Goal: Task Accomplishment & Management: Manage account settings

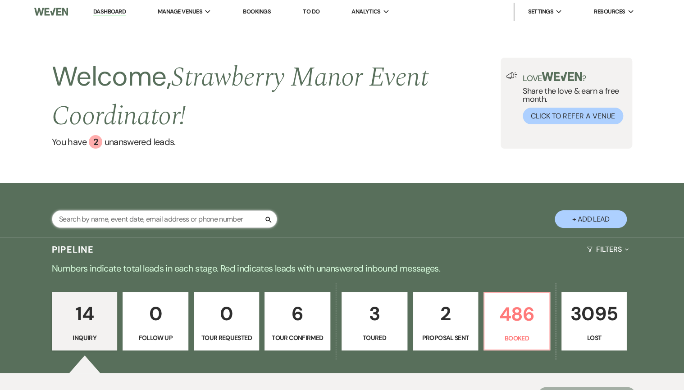
click at [132, 226] on input "text" at bounding box center [164, 219] width 225 height 18
type input "hill"
select select "8"
select select "5"
select select "8"
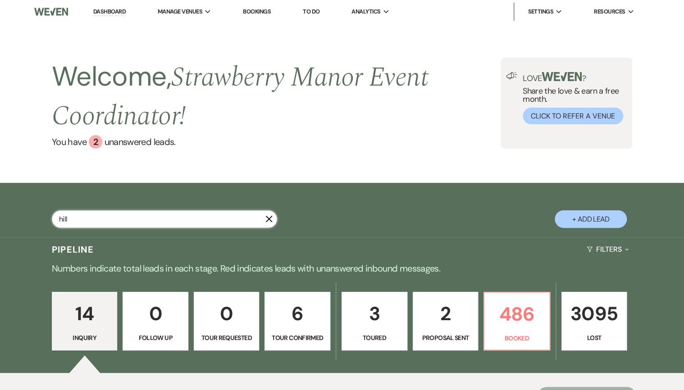
select select "5"
select select "8"
select select "4"
select select "8"
select select "5"
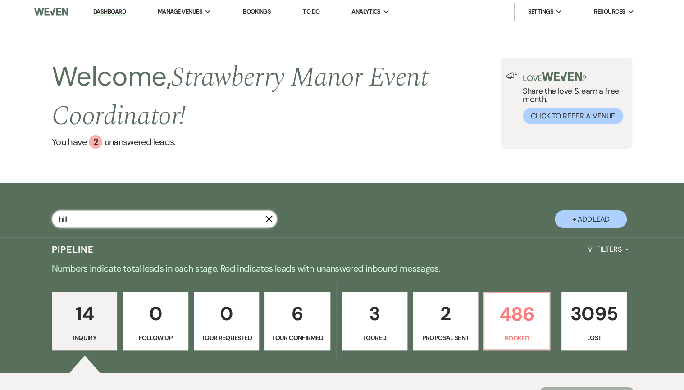
select select "8"
select select "5"
select select "8"
select select "5"
select select "8"
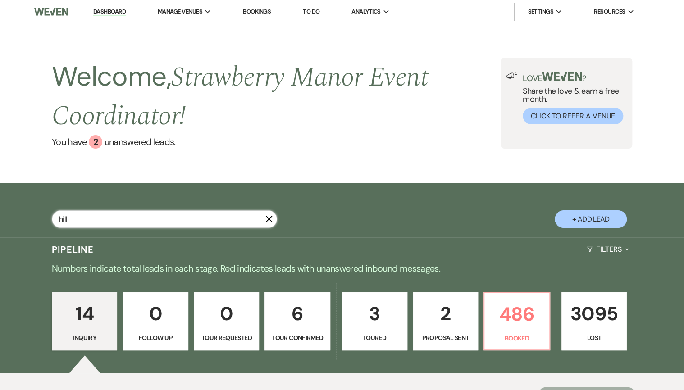
select select "5"
select select "8"
select select "5"
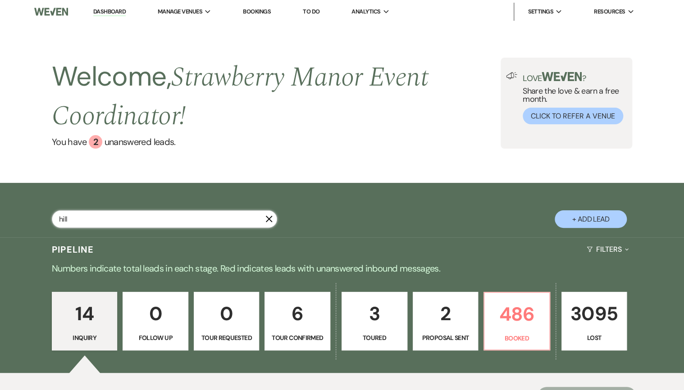
select select "8"
select select "5"
select select "8"
select select "5"
select select "8"
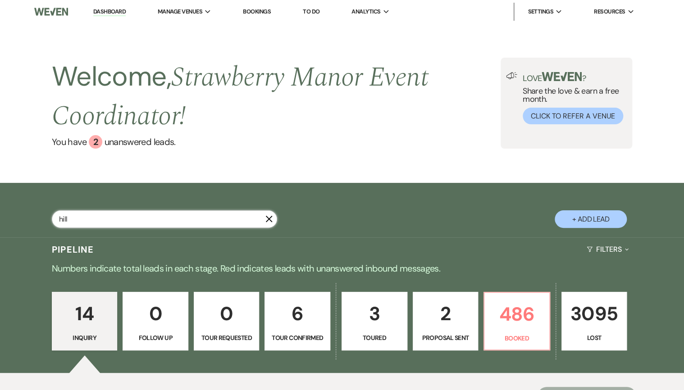
select select "5"
select select "8"
select select "5"
select select "8"
select select "5"
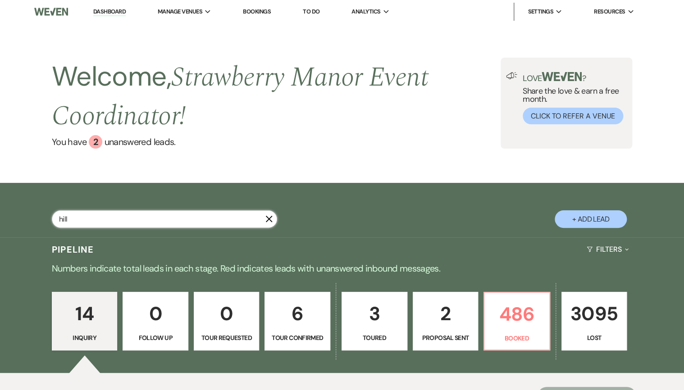
select select "8"
select select "5"
select select "8"
select select "5"
select select "8"
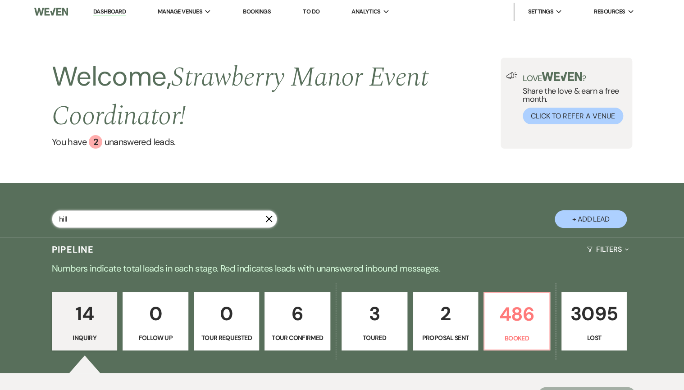
select select "5"
select select "8"
select select "5"
select select "8"
select select "5"
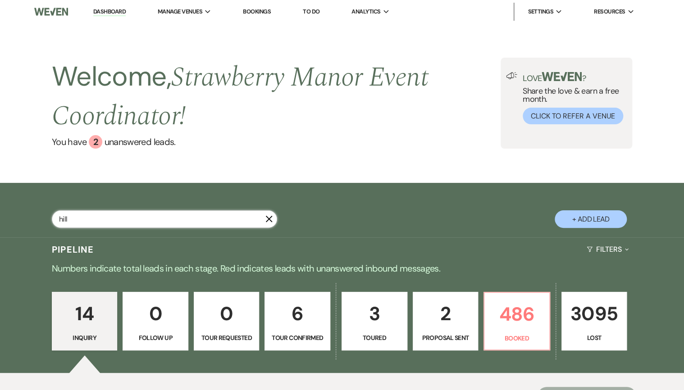
select select "8"
select select "5"
select select "8"
select select "9"
select select "8"
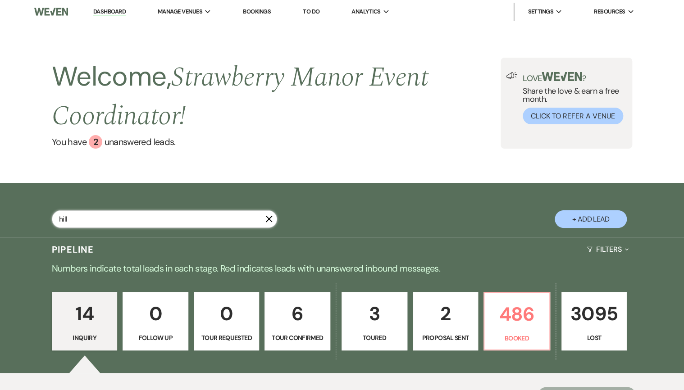
select select "5"
select select "8"
select select "5"
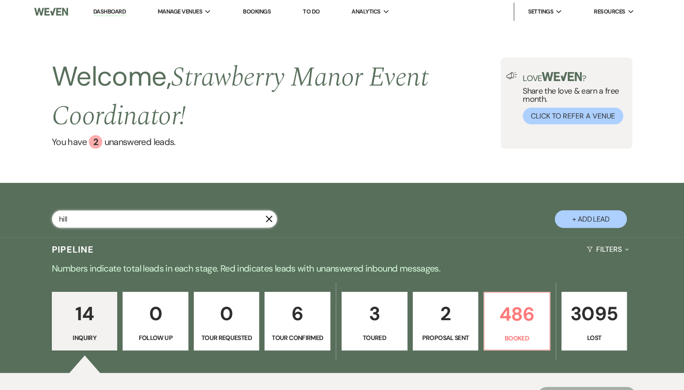
select select "8"
select select "11"
select select "8"
select select "5"
select select "8"
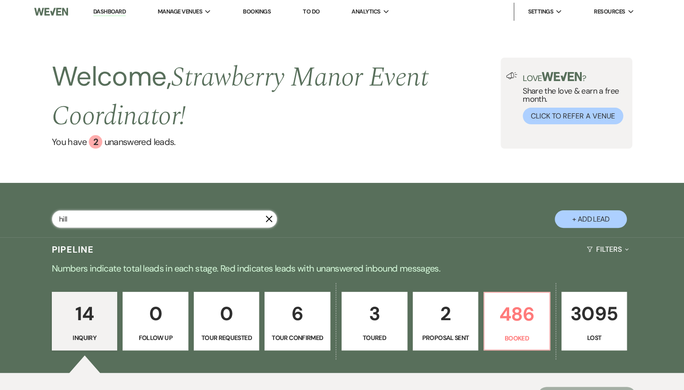
select select "7"
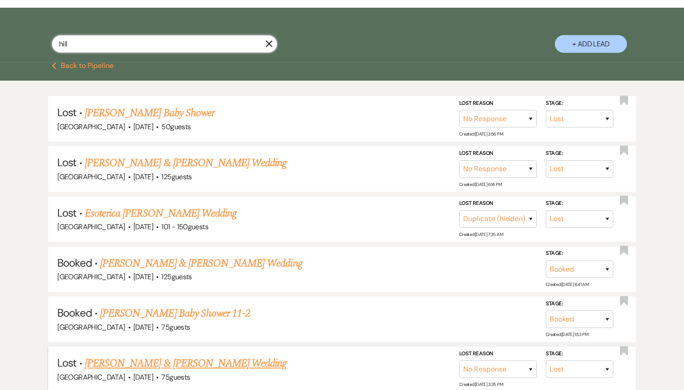
scroll to position [252, 0]
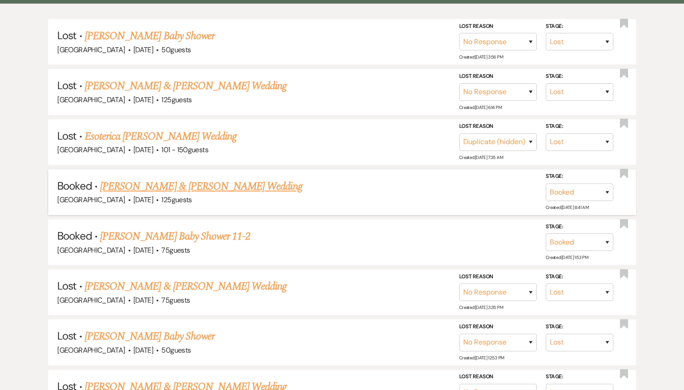
click at [148, 187] on link "[PERSON_NAME] & [PERSON_NAME] Wedding" at bounding box center [201, 186] width 202 height 16
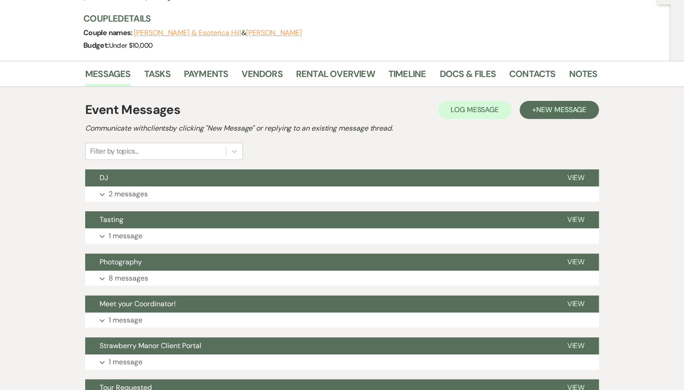
scroll to position [85, 0]
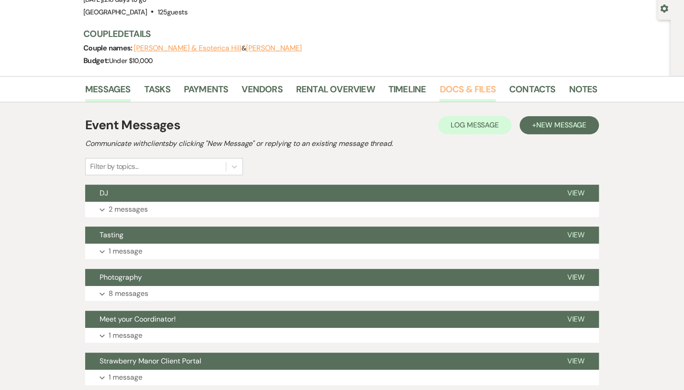
click at [483, 86] on link "Docs & Files" at bounding box center [467, 92] width 56 height 20
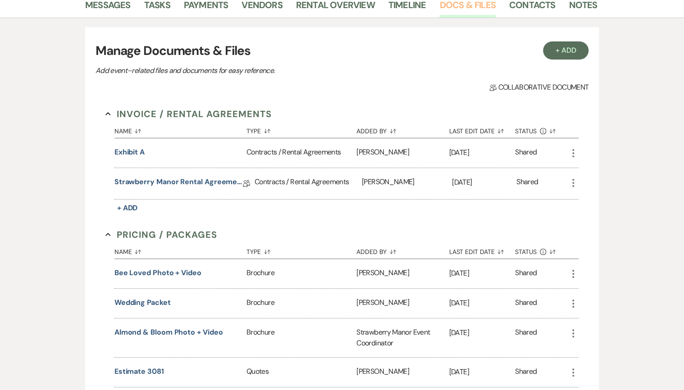
scroll to position [121, 0]
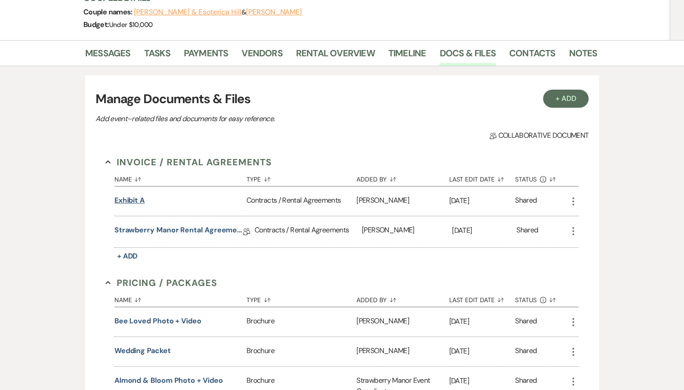
click at [125, 200] on button "Exhibit A" at bounding box center [129, 200] width 30 height 11
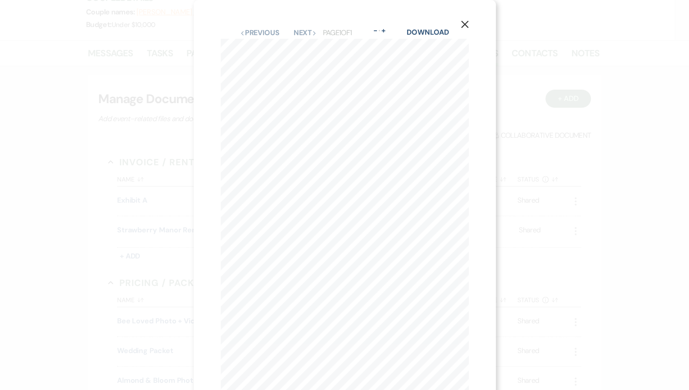
click at [463, 27] on icon "X" at bounding box center [465, 24] width 8 height 8
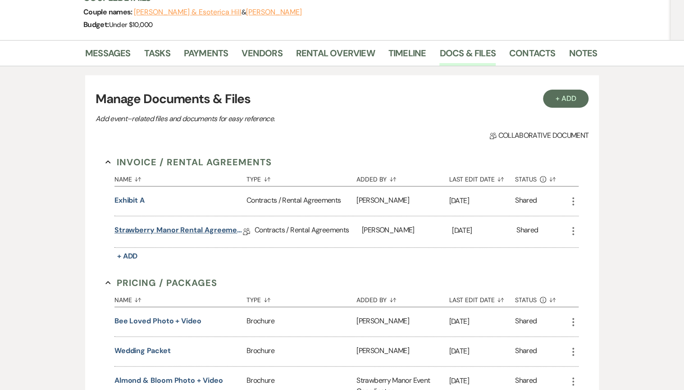
click at [159, 225] on link "Strawberry Manor Rental Agreement - Wedding" at bounding box center [178, 232] width 128 height 14
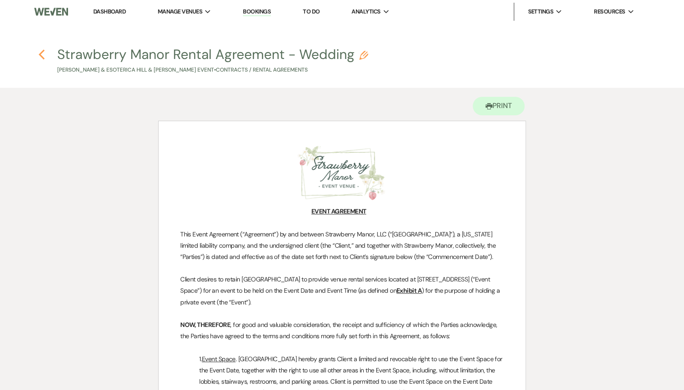
click at [38, 59] on icon "Previous" at bounding box center [41, 54] width 7 height 11
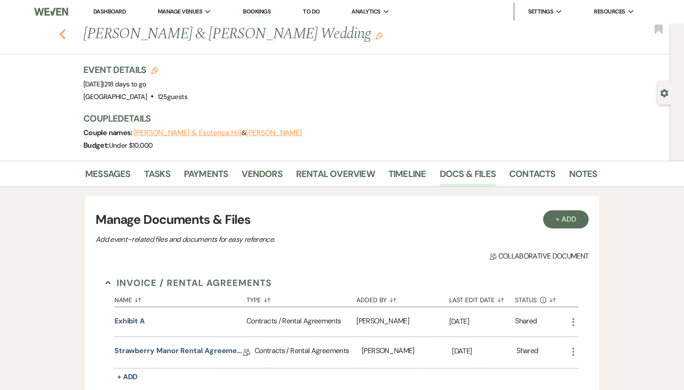
click at [65, 31] on use "button" at bounding box center [62, 34] width 6 height 10
select select "8"
select select "5"
select select "8"
select select "5"
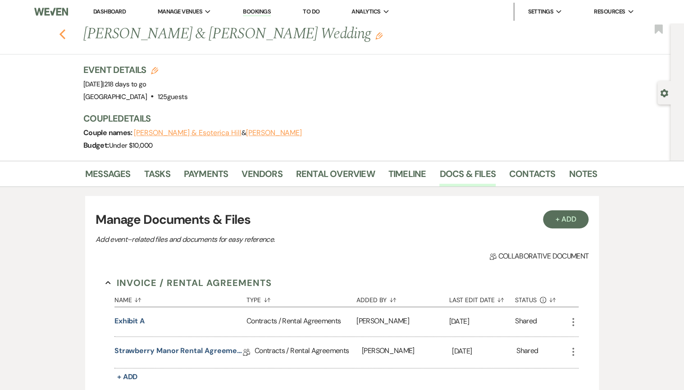
select select "8"
select select "4"
select select "8"
select select "5"
select select "8"
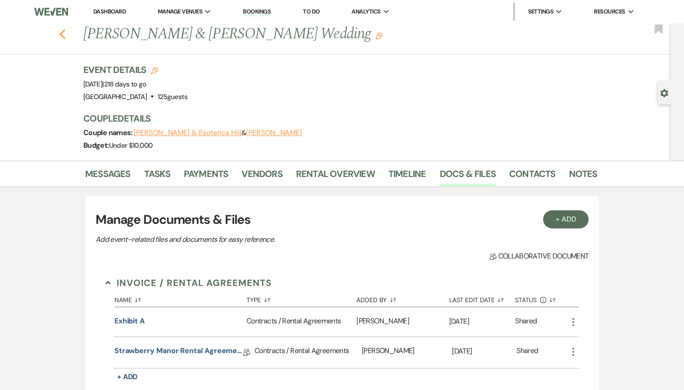
select select "5"
select select "8"
select select "5"
select select "8"
select select "5"
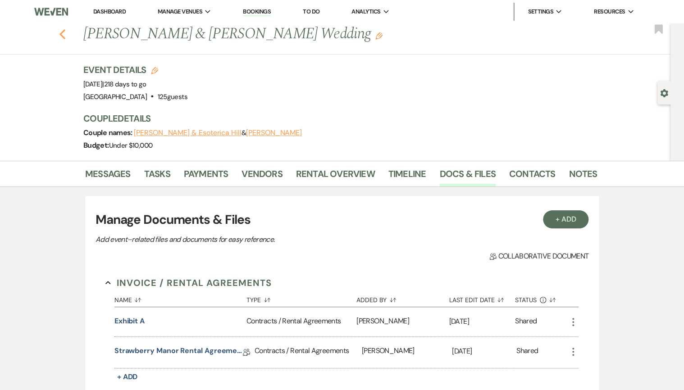
select select "8"
select select "5"
select select "8"
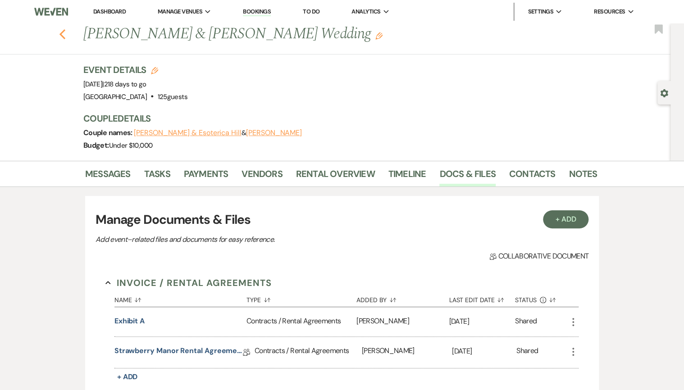
select select "5"
select select "8"
select select "5"
select select "8"
select select "5"
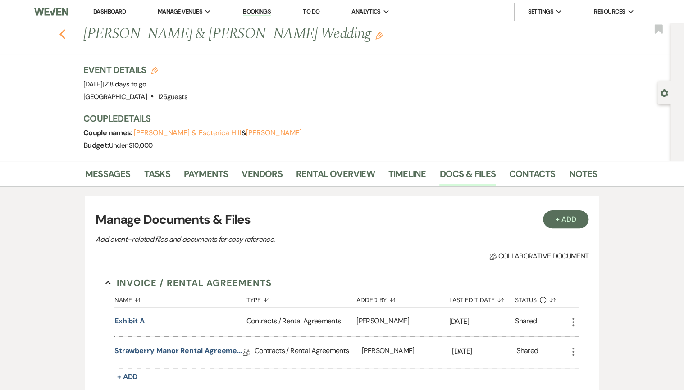
select select "8"
select select "5"
select select "8"
select select "5"
select select "8"
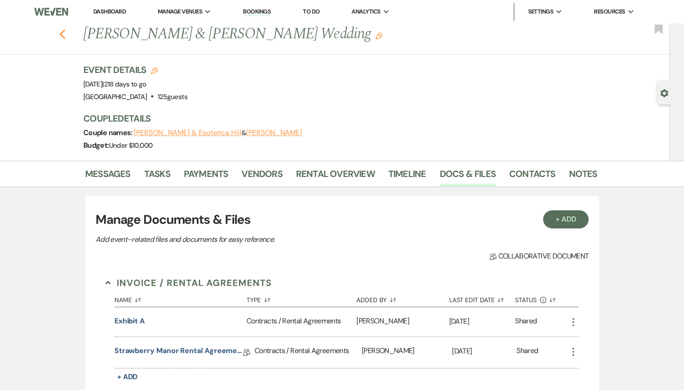
select select "5"
select select "8"
select select "5"
select select "8"
select select "5"
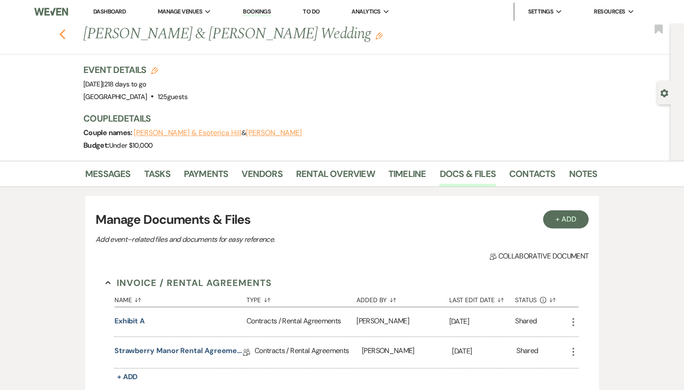
select select "8"
select select "5"
select select "8"
select select "5"
select select "8"
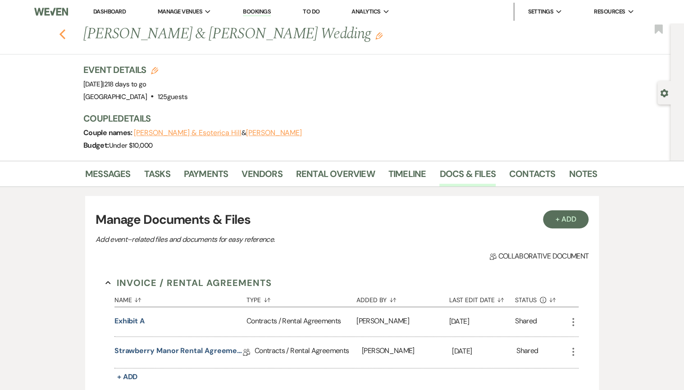
select select "5"
select select "8"
select select "9"
select select "8"
select select "5"
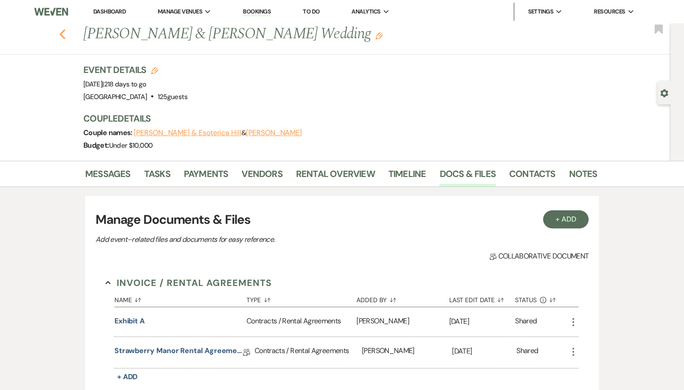
select select "8"
select select "5"
select select "8"
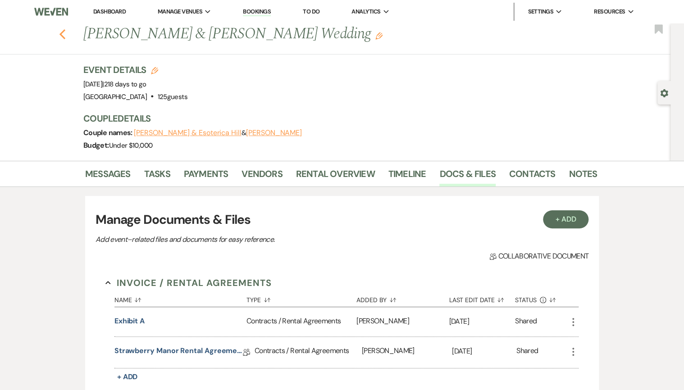
select select "11"
select select "8"
select select "5"
select select "8"
select select "7"
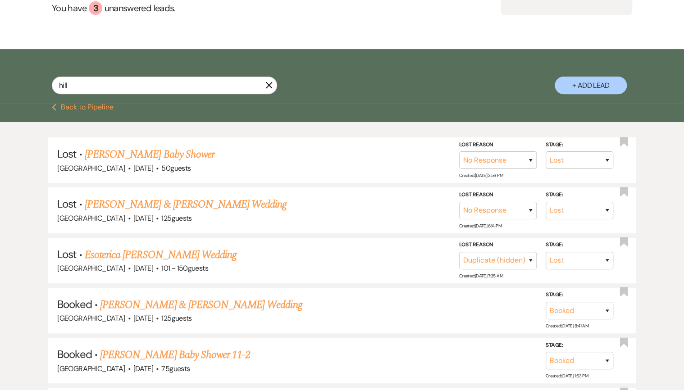
scroll to position [36, 0]
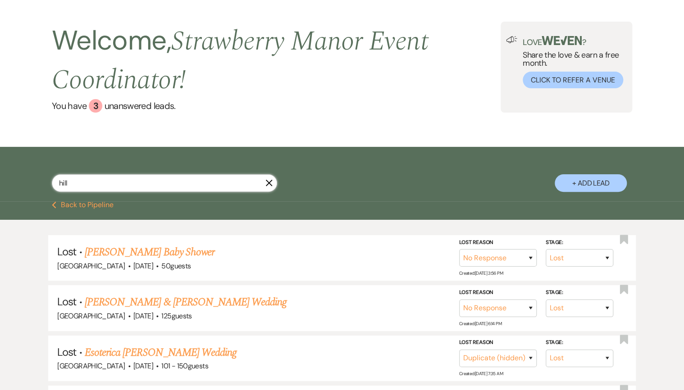
drag, startPoint x: 107, startPoint y: 183, endPoint x: 41, endPoint y: 183, distance: 65.8
click at [45, 184] on div "hill X + Add Lead" at bounding box center [342, 175] width 649 height 48
type input "[PERSON_NAME]"
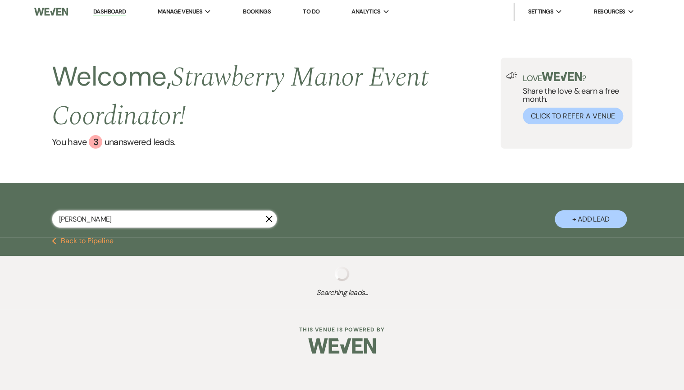
select select "8"
select select "11"
select select "8"
select select "5"
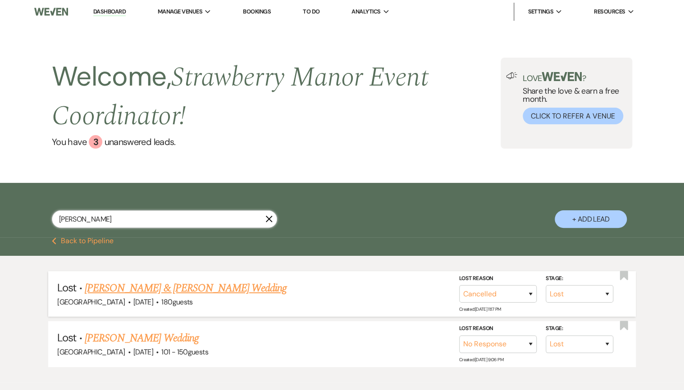
scroll to position [36, 0]
